Goal: Task Accomplishment & Management: Use online tool/utility

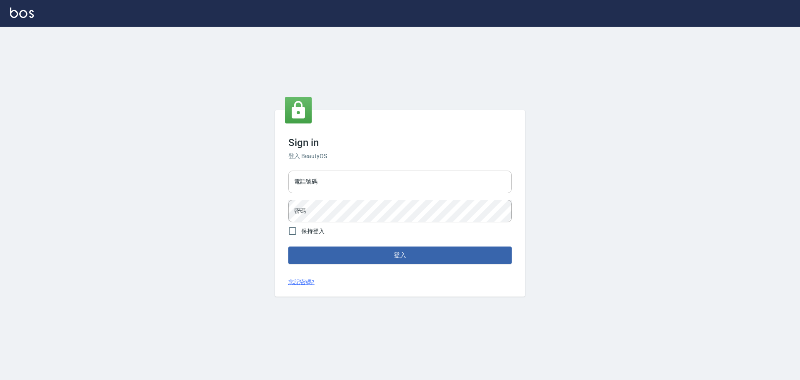
click at [367, 185] on input "電話號碼" at bounding box center [399, 181] width 223 height 22
type input "0922982220"
click at [288, 246] on button "登入" at bounding box center [399, 254] width 223 height 17
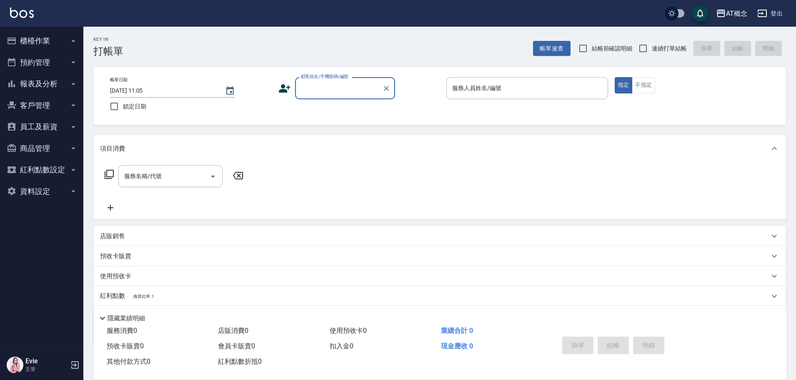
click at [22, 43] on button "櫃檯作業" at bounding box center [41, 41] width 77 height 22
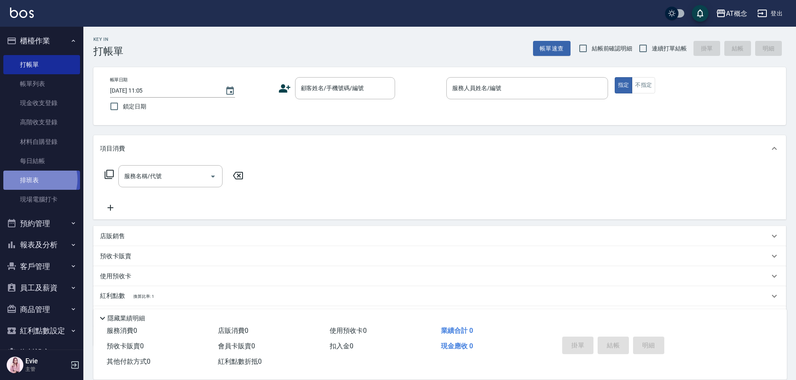
click at [35, 179] on link "排班表" at bounding box center [41, 179] width 77 height 19
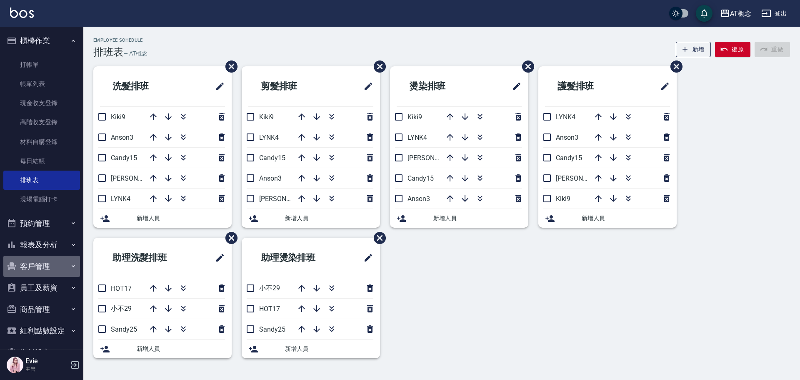
click at [42, 268] on button "客戶管理" at bounding box center [41, 266] width 77 height 22
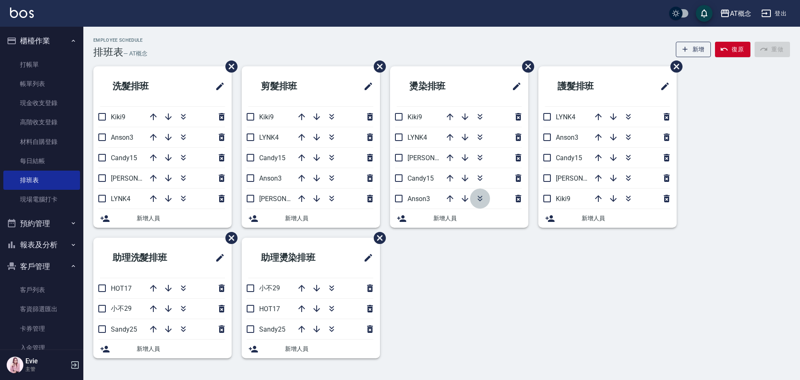
click at [480, 197] on icon "button" at bounding box center [479, 196] width 5 height 3
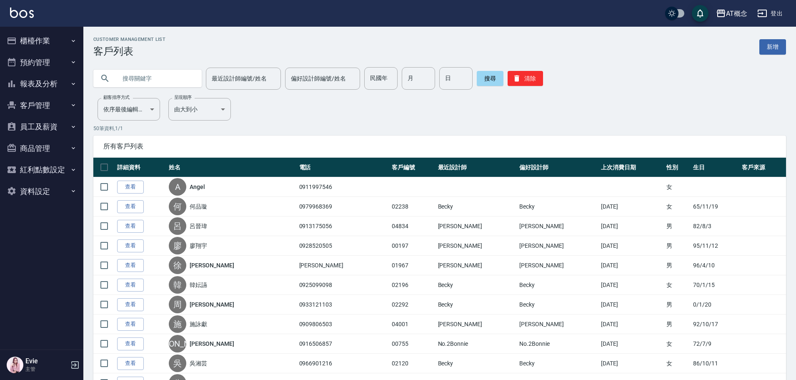
click at [132, 76] on input "text" at bounding box center [156, 78] width 78 height 22
type input "w"
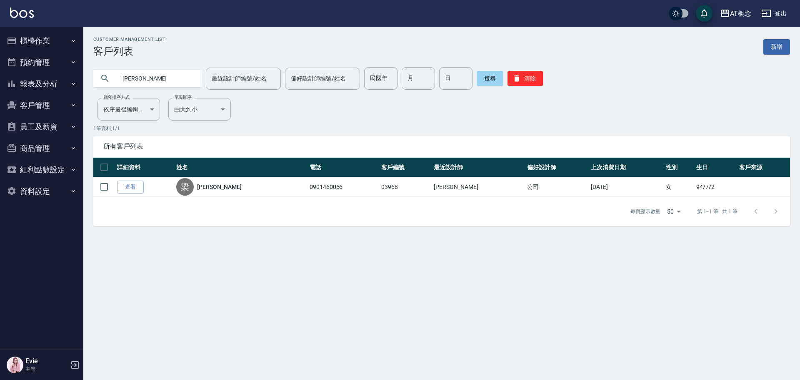
type input "梁"
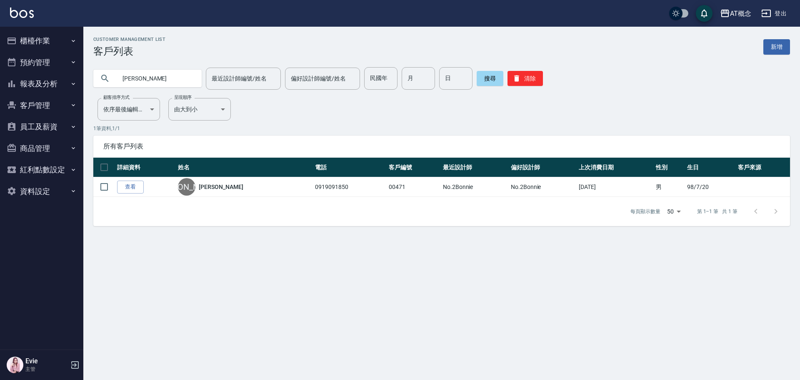
type input "康"
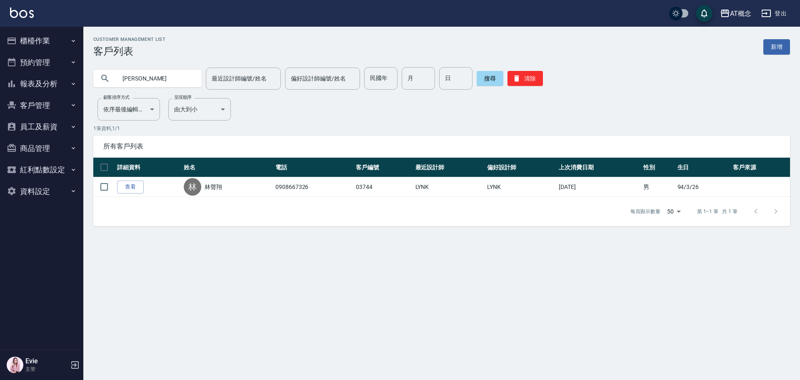
type input "林"
type input "0965212962"
click at [37, 42] on button "櫃檯作業" at bounding box center [41, 41] width 77 height 22
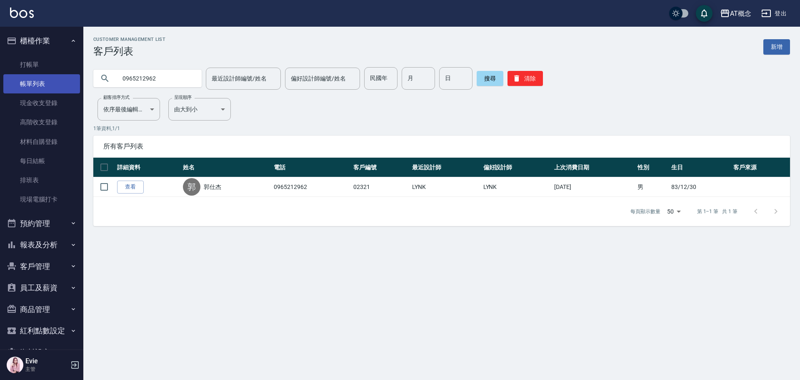
click at [50, 83] on link "帳單列表" at bounding box center [41, 83] width 77 height 19
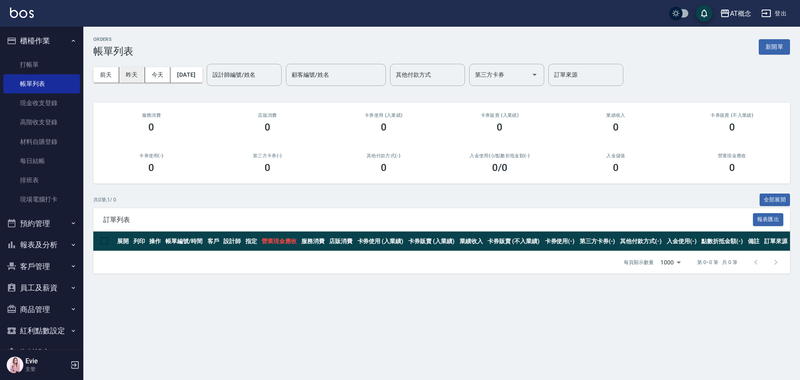
click at [125, 74] on button "昨天" at bounding box center [132, 74] width 26 height 15
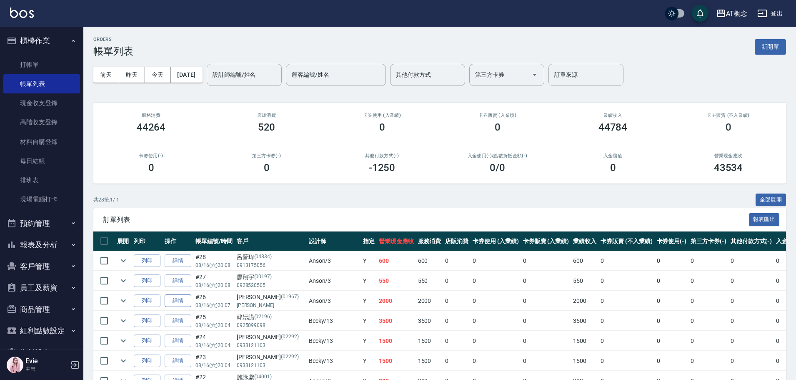
click at [184, 302] on link "詳情" at bounding box center [178, 300] width 27 height 13
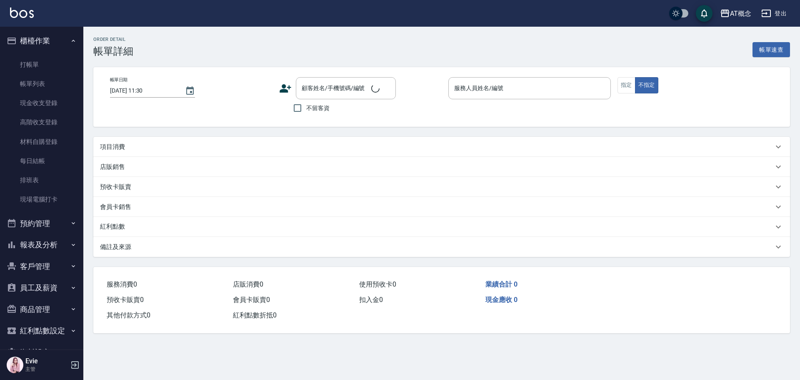
type input "2025/08/16 20:07"
type input "Anson-3"
type input "200"
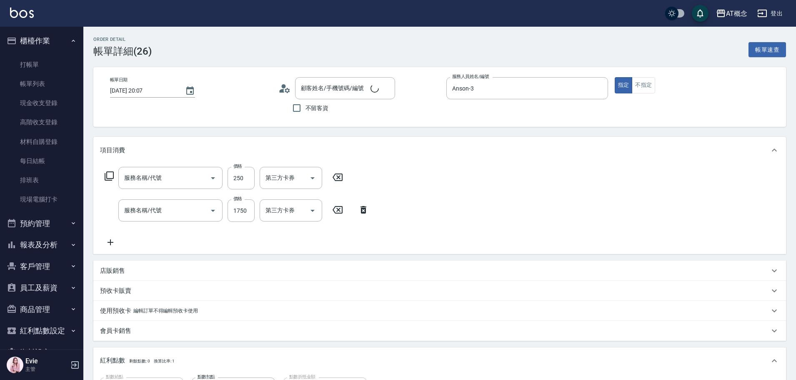
type input "徐宏燊/宏燊/01967"
type input "501 洗髮(互助)(501)"
type input "400 染髮(400)"
click at [246, 208] on input "1750" at bounding box center [240, 210] width 27 height 22
type input "20"
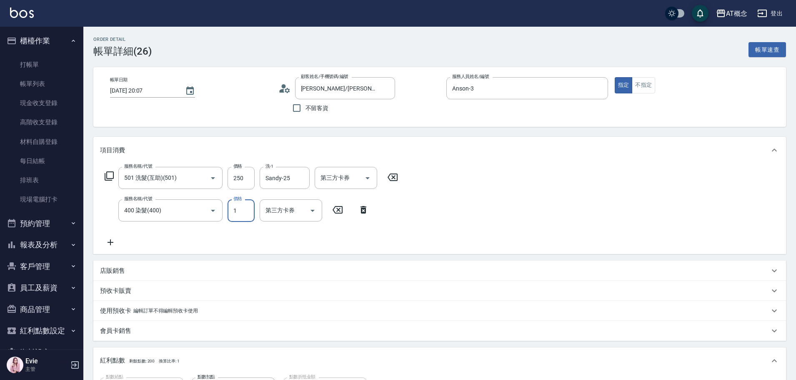
type input "12"
type input "30"
type input "1230"
type input "140"
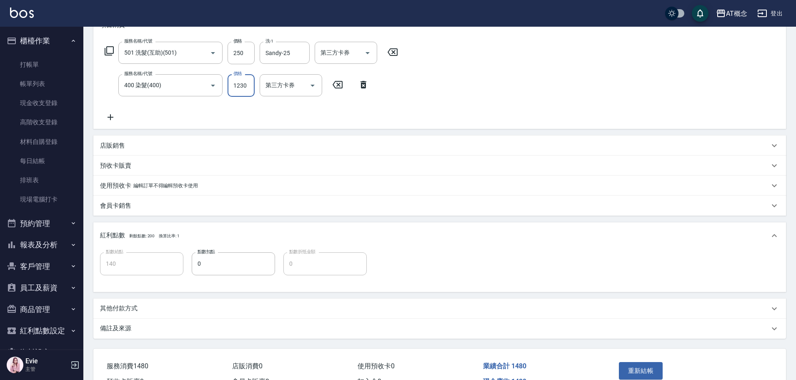
type input "1230"
click at [114, 141] on p "店販銷售" at bounding box center [112, 145] width 25 height 9
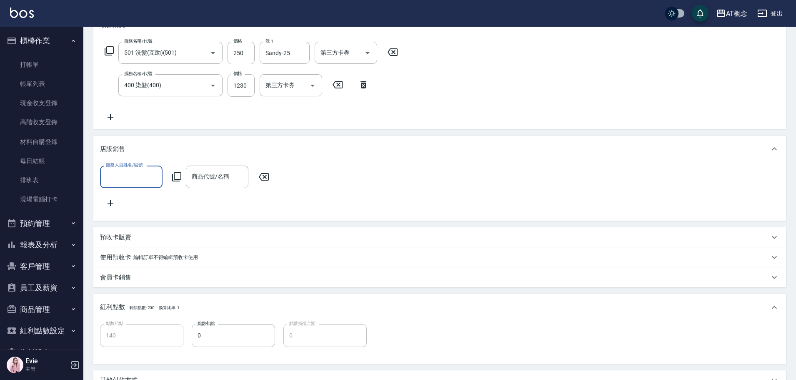
scroll to position [0, 0]
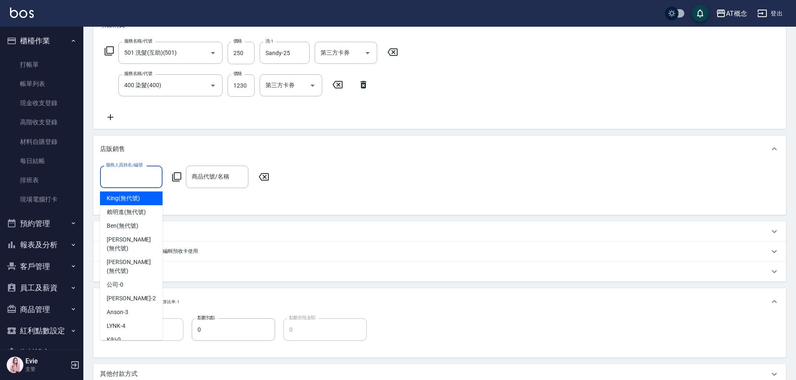
click at [125, 171] on input "服務人員姓名/編號" at bounding box center [131, 176] width 55 height 15
type input "3"
click at [124, 170] on div "服務人員姓名/編號 服務人員姓名/編號" at bounding box center [131, 176] width 62 height 22
type input "Anson-3"
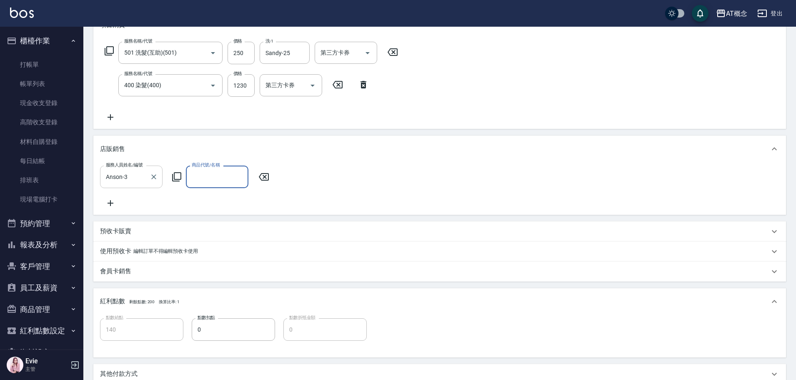
type input "r"
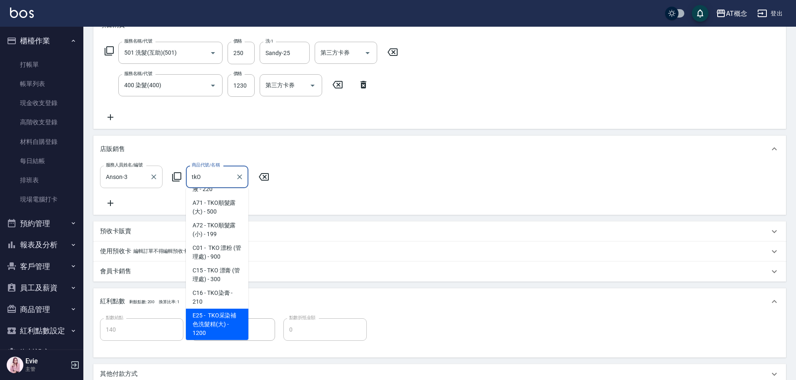
scroll to position [117, 0]
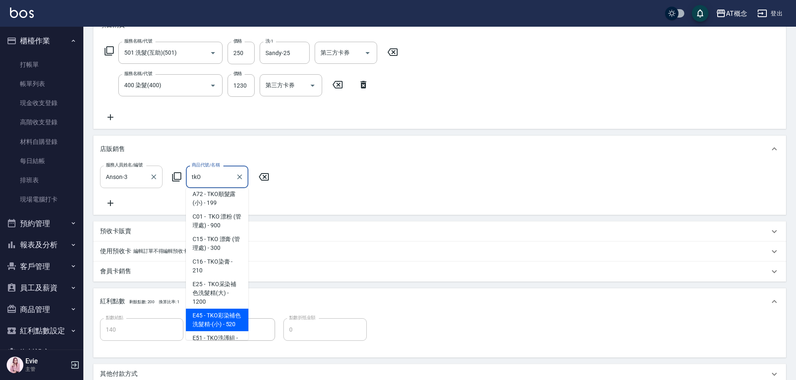
type input "TKO彩染補色洗髮精-(小)"
type input "200"
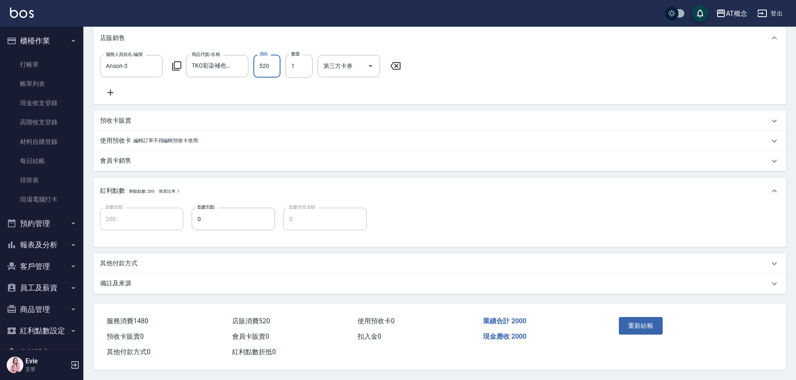
scroll to position [246, 0]
click at [632, 320] on button "重新結帳" at bounding box center [641, 325] width 44 height 17
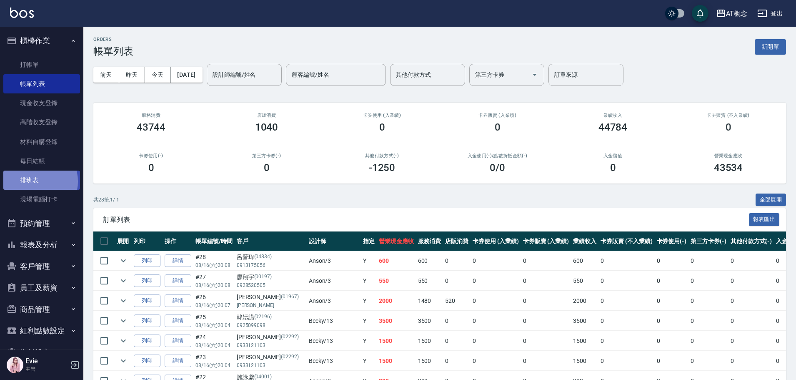
click at [35, 181] on link "排班表" at bounding box center [41, 179] width 77 height 19
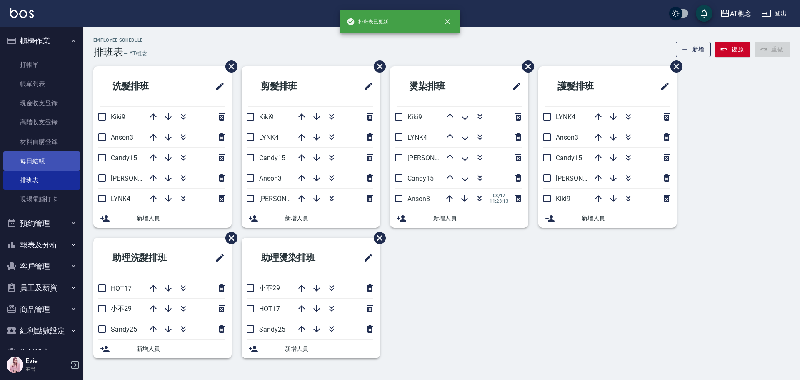
click at [35, 162] on link "每日結帳" at bounding box center [41, 160] width 77 height 19
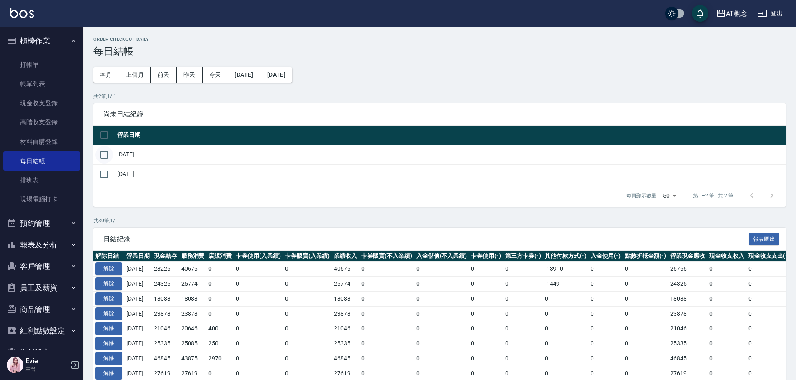
click at [106, 153] on input "checkbox" at bounding box center [103, 154] width 17 height 17
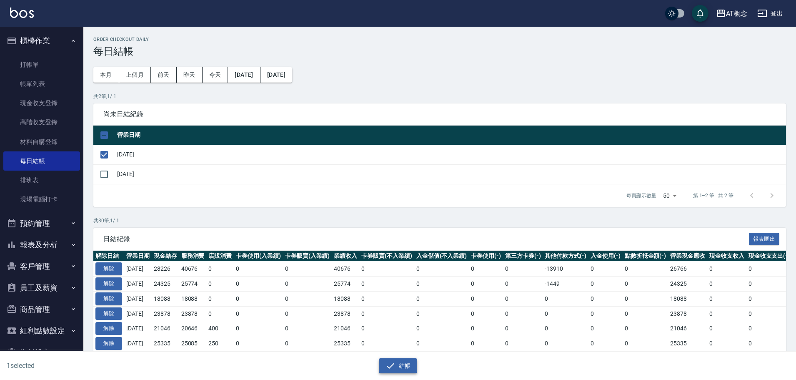
click at [397, 361] on button "結帳" at bounding box center [398, 365] width 39 height 15
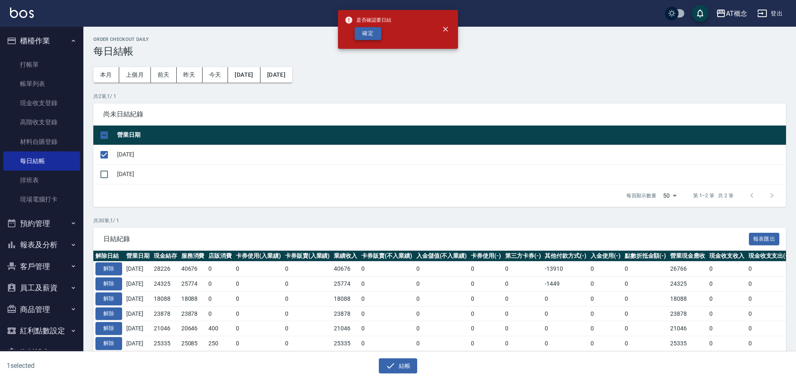
click at [361, 33] on button "確定" at bounding box center [368, 33] width 27 height 13
checkbox input "false"
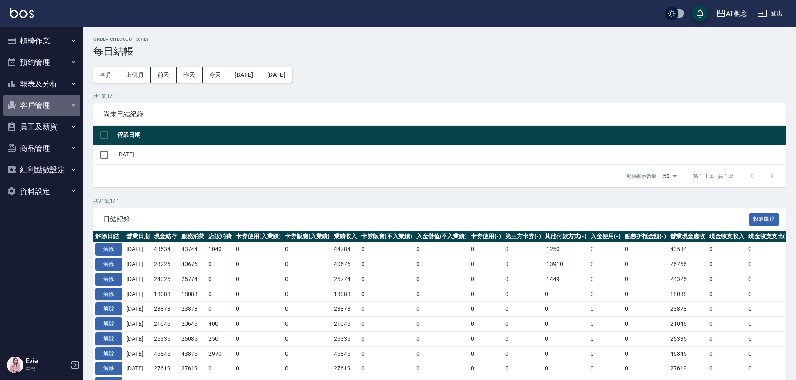
click at [46, 104] on button "客戶管理" at bounding box center [41, 106] width 77 height 22
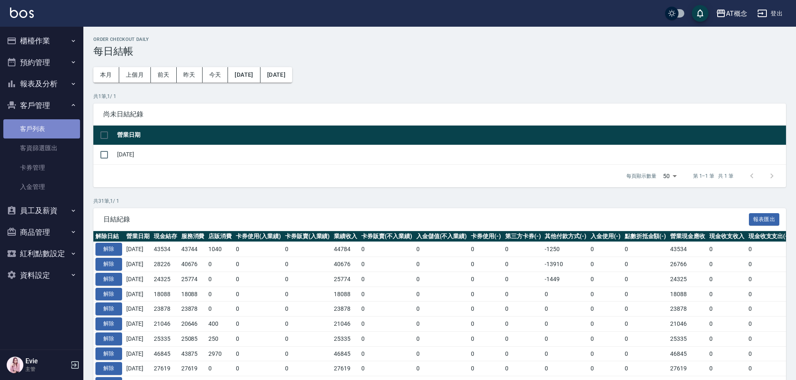
click at [46, 129] on link "客戶列表" at bounding box center [41, 128] width 77 height 19
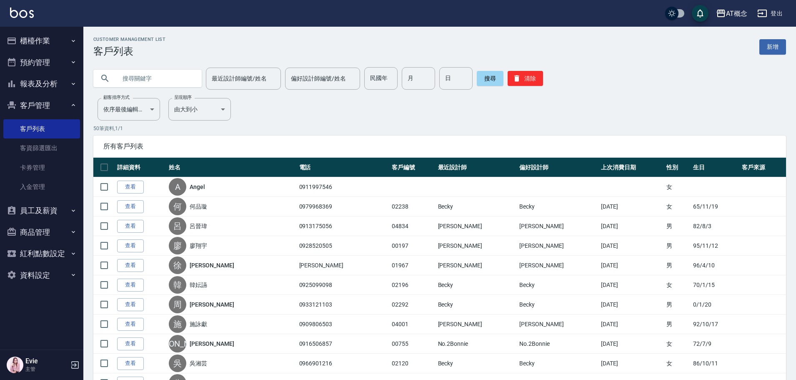
click at [156, 70] on input "text" at bounding box center [156, 78] width 78 height 22
type input "t"
type input "[PERSON_NAME]"
